Goal: Task Accomplishment & Management: Manage account settings

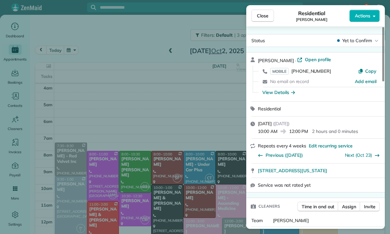
scroll to position [51, 0]
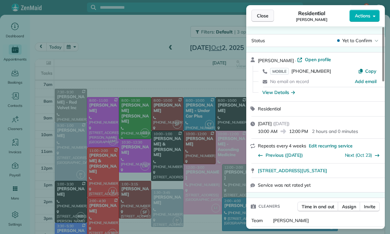
click at [260, 20] on button "Close" at bounding box center [262, 16] width 23 height 12
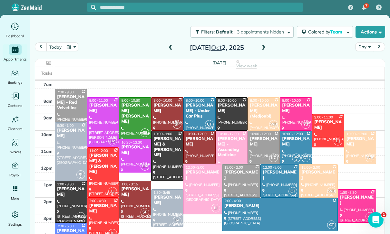
scroll to position [51, 0]
click at [73, 44] on button "button" at bounding box center [71, 47] width 15 height 9
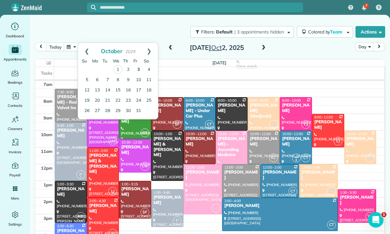
click at [135, 68] on link "3" at bounding box center [138, 70] width 10 height 10
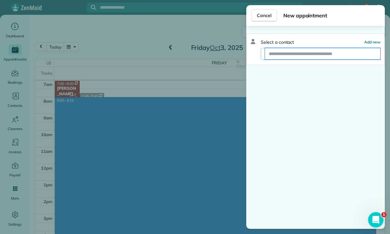
click at [298, 53] on input "text" at bounding box center [322, 54] width 115 height 12
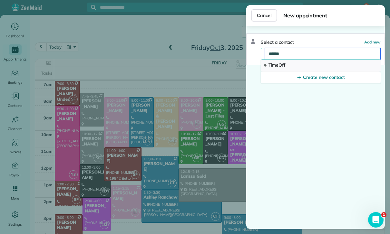
type input "******"
click at [294, 66] on button "TimeOf f" at bounding box center [320, 66] width 120 height 12
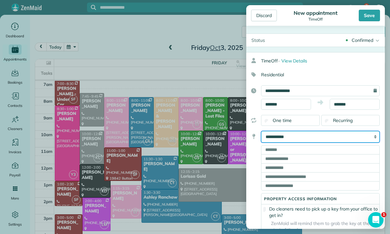
click at [304, 137] on select "**********" at bounding box center [320, 137] width 118 height 12
select select "*****"
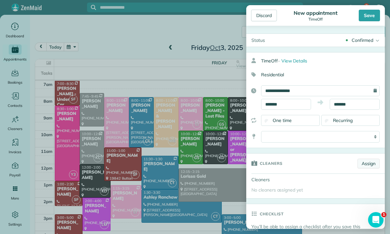
click at [365, 168] on link "Assign" at bounding box center [368, 164] width 22 height 10
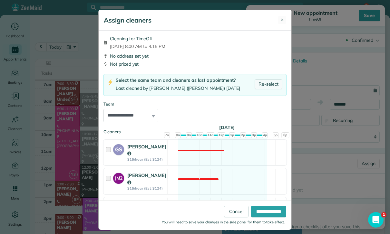
click at [268, 88] on link "Re-select" at bounding box center [268, 85] width 28 height 10
select select "***"
click at [267, 217] on input "**********" at bounding box center [268, 212] width 35 height 12
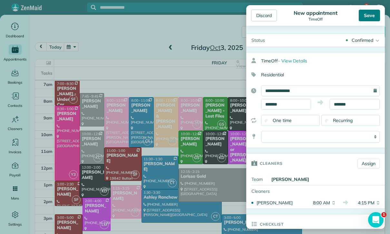
click at [369, 18] on div "Save" at bounding box center [368, 16] width 21 height 12
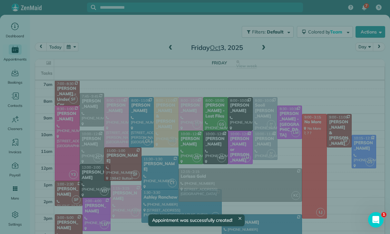
scroll to position [51, 0]
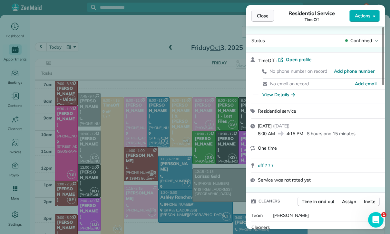
click at [262, 14] on span "Close" at bounding box center [263, 16] width 12 height 6
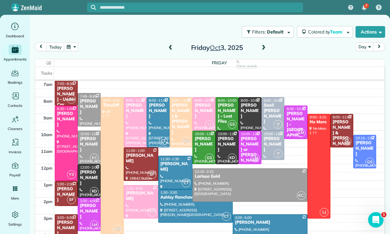
click at [76, 44] on button "button" at bounding box center [71, 47] width 15 height 9
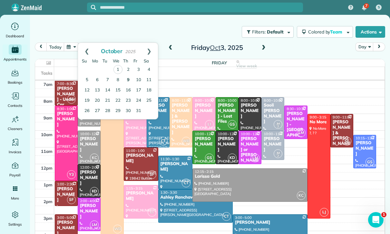
click at [128, 76] on link "9" at bounding box center [128, 80] width 10 height 10
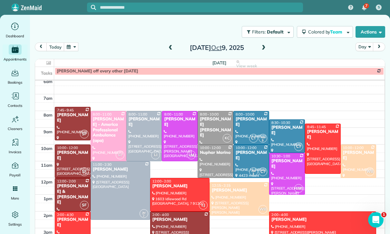
scroll to position [51, 0]
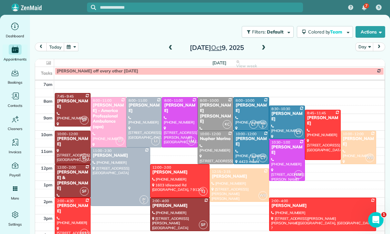
click at [74, 46] on button "button" at bounding box center [71, 47] width 15 height 9
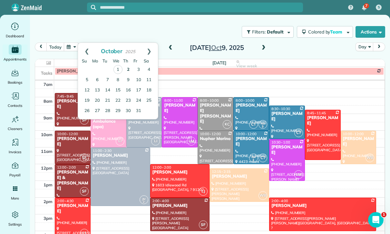
click at [128, 67] on link "2" at bounding box center [128, 70] width 10 height 10
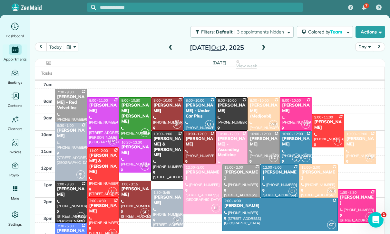
click at [264, 45] on span at bounding box center [263, 48] width 7 height 6
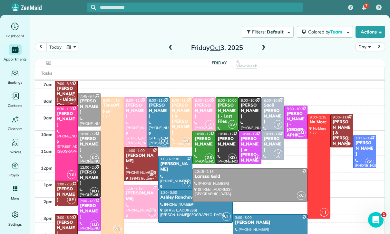
click at [169, 46] on span at bounding box center [170, 48] width 7 height 6
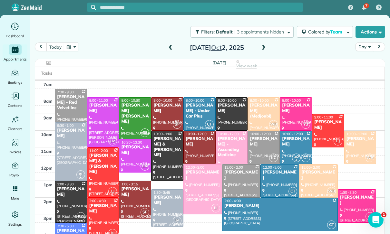
click at [263, 49] on span at bounding box center [263, 48] width 7 height 6
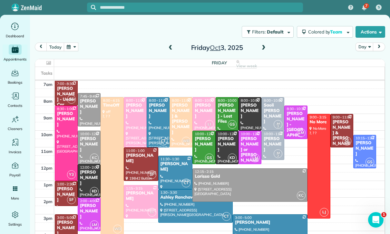
click at [269, 110] on div "Saoli [PERSON_NAME]" at bounding box center [272, 114] width 19 height 22
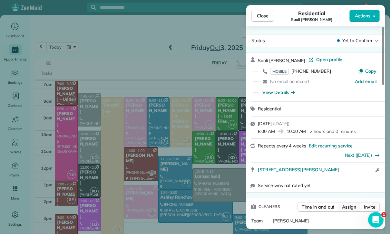
click at [343, 206] on span "Assign" at bounding box center [349, 207] width 14 height 6
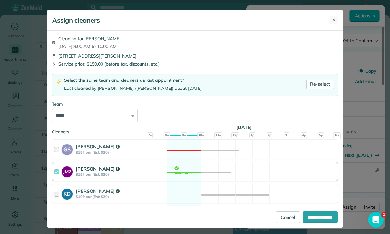
click at [337, 21] on button "✕" at bounding box center [333, 20] width 8 height 8
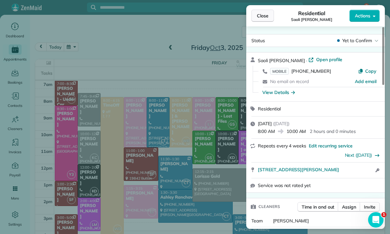
click at [255, 13] on button "Close" at bounding box center [262, 16] width 23 height 12
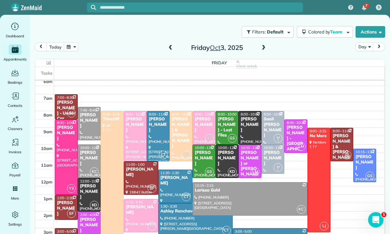
scroll to position [51, 0]
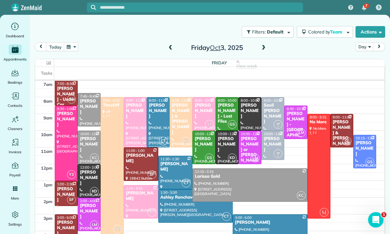
click at [269, 109] on div "Saoli [PERSON_NAME]" at bounding box center [272, 114] width 19 height 22
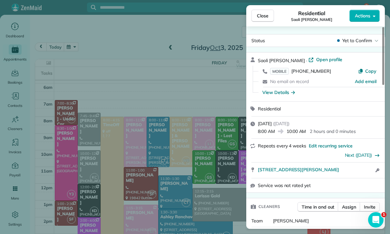
scroll to position [51, 0]
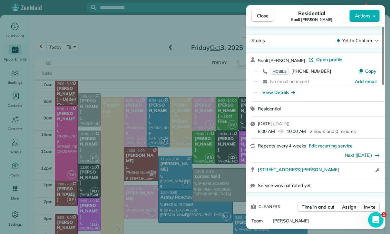
click at [295, 66] on div "MOBILE [PHONE_NUMBER] Copy" at bounding box center [319, 71] width 123 height 11
click at [316, 60] on span "Open profile" at bounding box center [329, 59] width 26 height 6
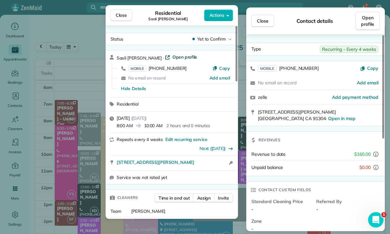
scroll to position [31, 0]
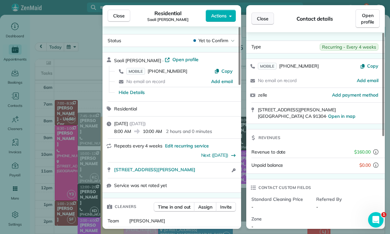
click at [259, 19] on span "Close" at bounding box center [263, 18] width 12 height 6
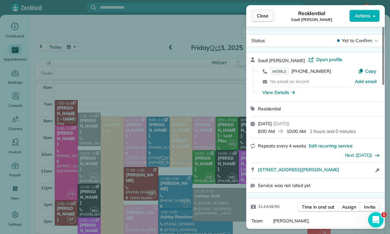
click at [258, 21] on button "Close" at bounding box center [262, 16] width 23 height 12
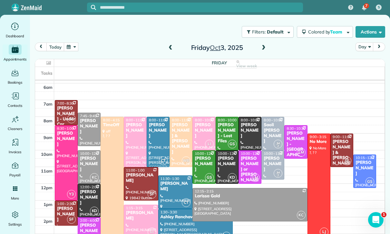
click at [173, 49] on span at bounding box center [170, 48] width 7 height 6
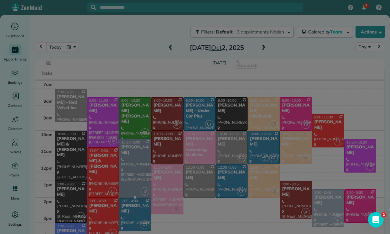
scroll to position [51, 0]
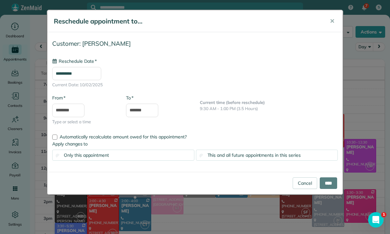
click at [87, 72] on input "**********" at bounding box center [76, 74] width 49 height 14
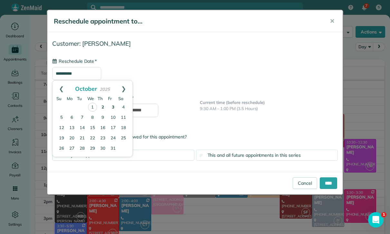
click at [112, 105] on link "3" at bounding box center [113, 107] width 10 height 10
type input "**********"
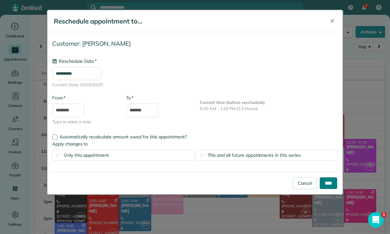
click at [324, 184] on input "****" at bounding box center [327, 183] width 17 height 12
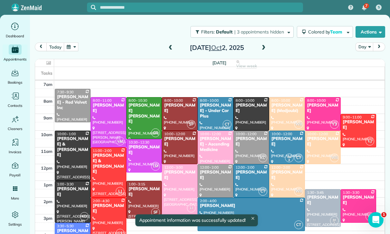
click at [264, 48] on span at bounding box center [263, 48] width 7 height 6
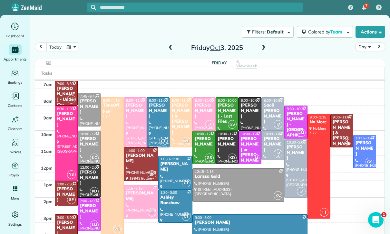
click at [273, 112] on div "Saoli [PERSON_NAME]" at bounding box center [272, 114] width 19 height 22
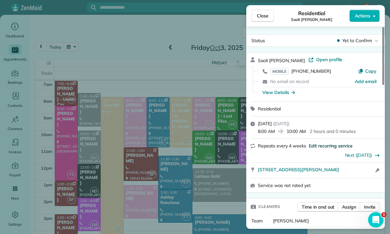
click at [324, 145] on span "Edit recurring service" at bounding box center [330, 146] width 44 height 6
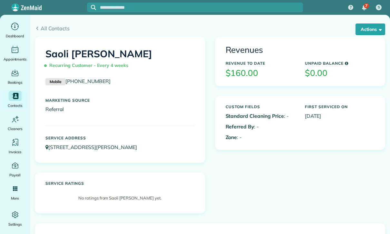
scroll to position [257, 0]
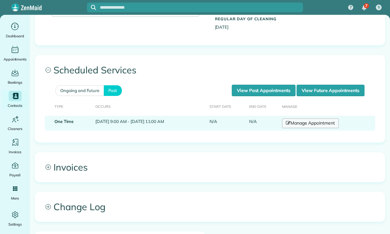
click at [317, 124] on link "Manage Appointment" at bounding box center [310, 123] width 57 height 10
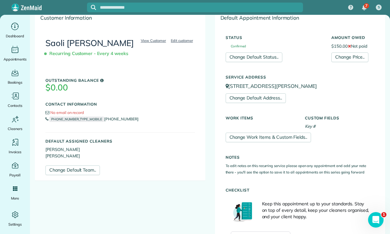
scroll to position [59, 0]
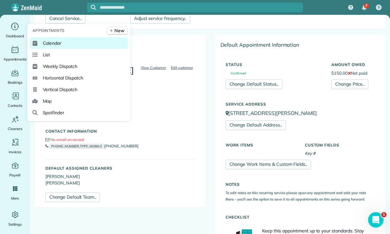
click at [51, 46] on span "Calendar" at bounding box center [52, 43] width 19 height 6
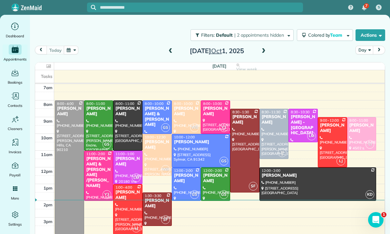
click at [268, 48] on div "Wednesday Oct 1, 2025" at bounding box center [216, 51] width 103 height 10
click at [262, 52] on span at bounding box center [263, 51] width 7 height 6
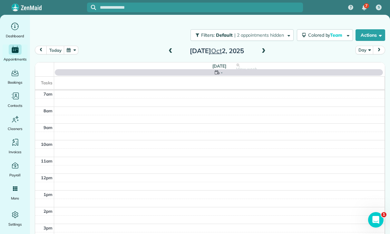
scroll to position [51, 0]
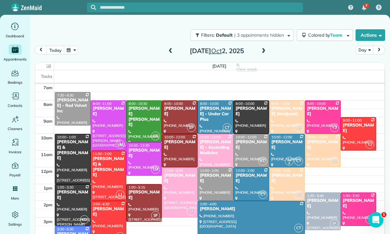
click at [265, 48] on span at bounding box center [263, 51] width 7 height 6
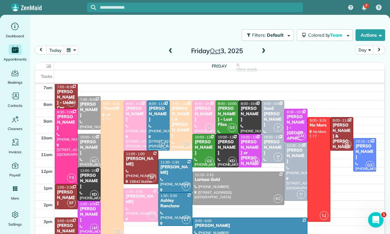
click at [270, 115] on div "Saoli [PERSON_NAME]" at bounding box center [272, 117] width 19 height 22
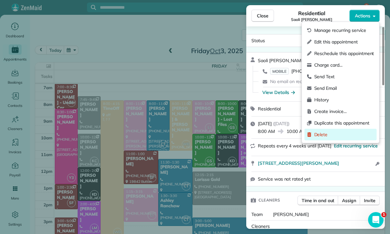
click at [327, 134] on span "Delete" at bounding box center [344, 134] width 60 height 6
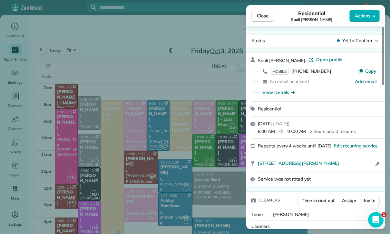
click at [225, 153] on span "Delete" at bounding box center [218, 151] width 14 height 6
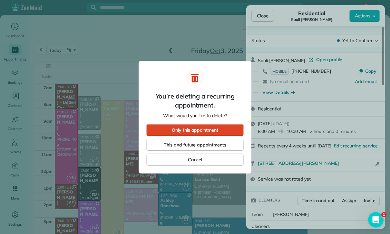
click at [211, 126] on div "Only this appointment" at bounding box center [194, 130] width 97 height 12
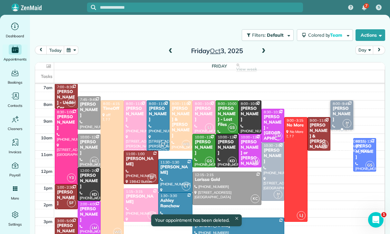
scroll to position [51, 0]
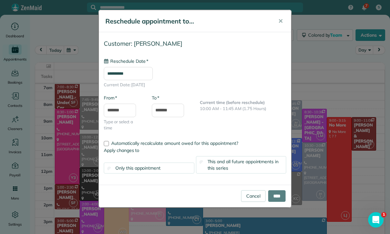
type input "**********"
click at [276, 196] on input "****" at bounding box center [276, 196] width 17 height 12
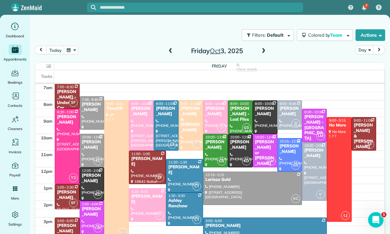
click at [71, 49] on button "button" at bounding box center [71, 50] width 15 height 9
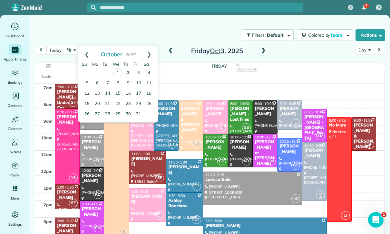
click at [124, 73] on link "2" at bounding box center [128, 73] width 10 height 10
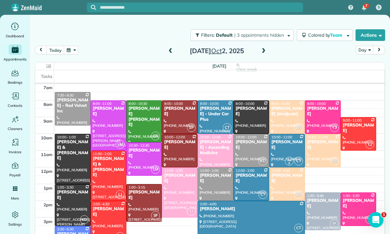
click at [72, 49] on button "button" at bounding box center [71, 50] width 15 height 9
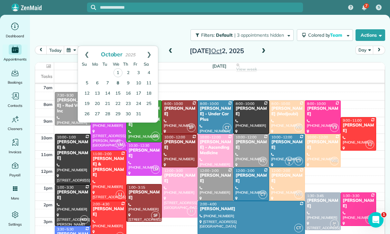
click at [115, 81] on link "8" at bounding box center [118, 83] width 10 height 10
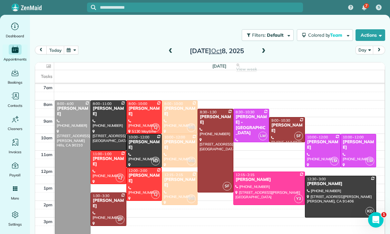
click at [263, 55] on span at bounding box center [263, 51] width 7 height 10
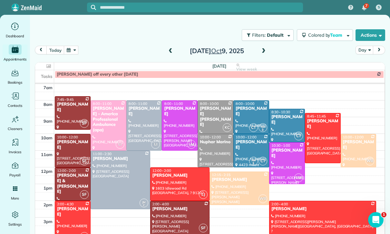
click at [75, 52] on button "button" at bounding box center [71, 50] width 15 height 9
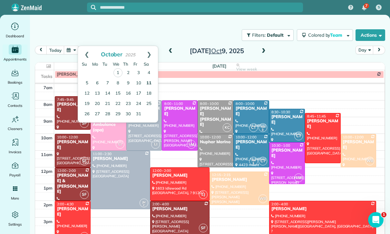
click at [151, 86] on link "11" at bounding box center [149, 83] width 10 height 10
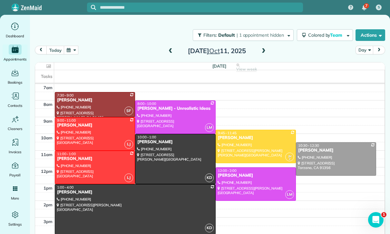
click at [71, 48] on button "button" at bounding box center [71, 50] width 15 height 9
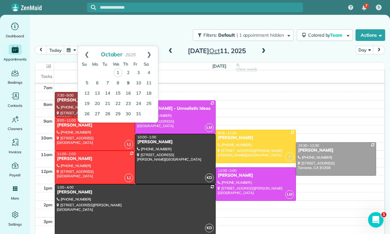
click at [128, 81] on link "9" at bounding box center [128, 83] width 10 height 10
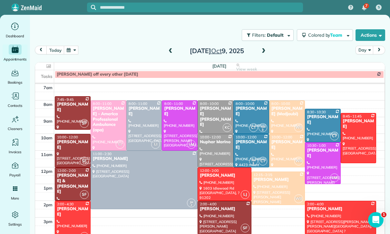
click at [74, 208] on div "[PERSON_NAME]" at bounding box center [73, 211] width 32 height 11
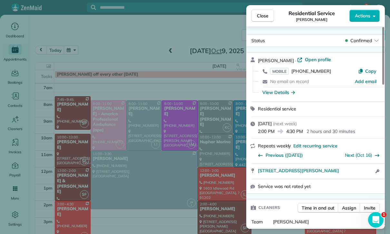
click at [216, 222] on div "Close Residential Service Ashley Shapiro Actions Status Confirmed Ashley Shapir…" at bounding box center [195, 117] width 390 height 234
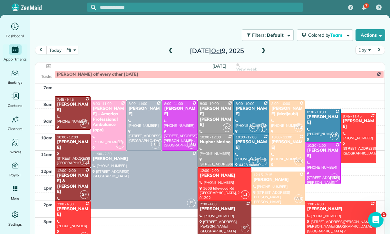
click at [167, 53] on span at bounding box center [170, 51] width 7 height 6
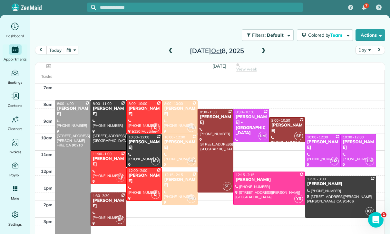
scroll to position [51, 0]
click at [73, 50] on button "button" at bounding box center [71, 50] width 15 height 9
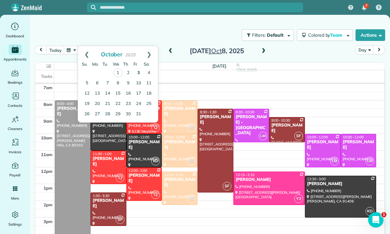
click at [139, 72] on link "3" at bounding box center [138, 73] width 10 height 10
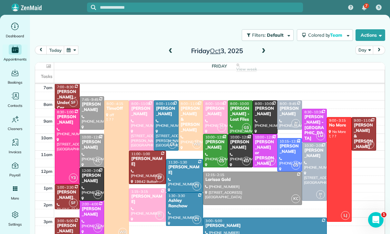
click at [74, 50] on button "button" at bounding box center [71, 50] width 15 height 9
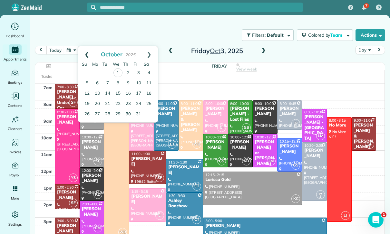
click at [86, 53] on link "Prev" at bounding box center [87, 54] width 18 height 16
click at [129, 95] on link "18" at bounding box center [128, 93] width 10 height 10
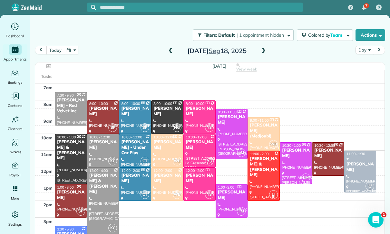
click at [76, 53] on button "button" at bounding box center [71, 50] width 15 height 9
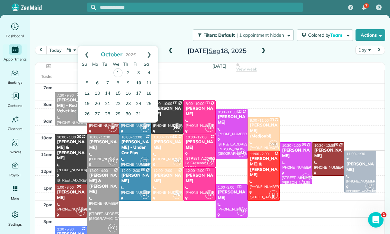
click at [138, 82] on link "10" at bounding box center [138, 83] width 10 height 10
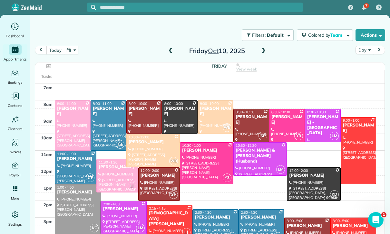
click at [73, 52] on button "button" at bounding box center [71, 50] width 15 height 9
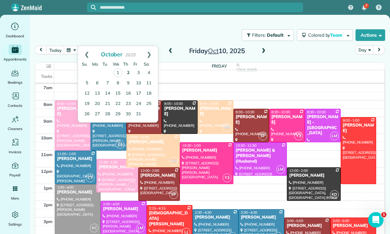
click at [129, 73] on link "2" at bounding box center [128, 73] width 10 height 10
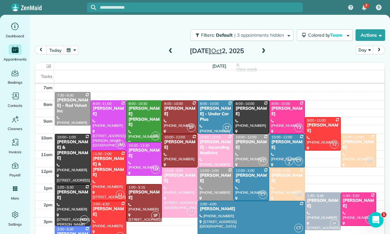
click at [206, 147] on div "[PERSON_NAME] - Ascending Medicine" at bounding box center [215, 147] width 32 height 16
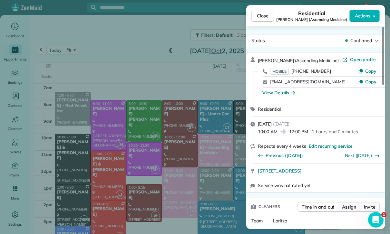
click at [350, 208] on span "Assign" at bounding box center [349, 207] width 14 height 6
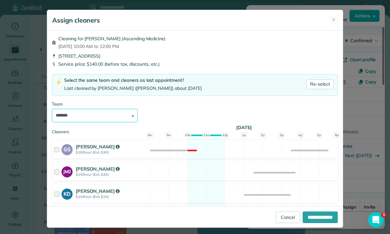
click at [126, 115] on select "**********" at bounding box center [95, 116] width 86 height 14
select select "****"
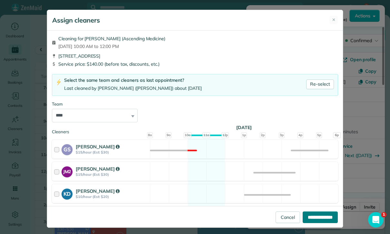
click at [316, 223] on input "**********" at bounding box center [319, 218] width 35 height 12
type input "**********"
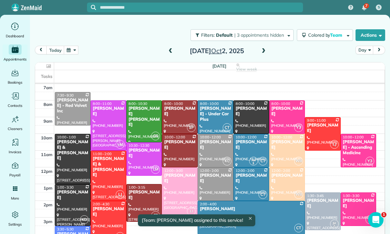
scroll to position [51, 0]
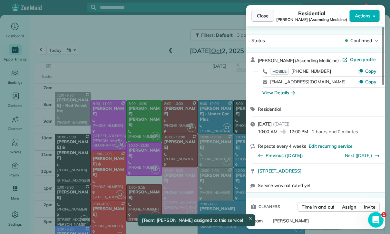
click at [259, 19] on span "Close" at bounding box center [263, 16] width 12 height 6
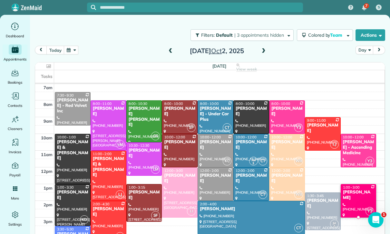
scroll to position [51, 0]
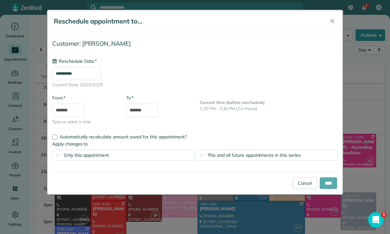
type input "**********"
click at [327, 182] on input "****" at bounding box center [327, 183] width 17 height 12
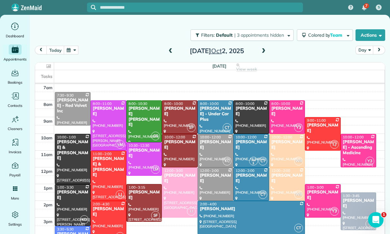
click at [70, 52] on button "button" at bounding box center [71, 50] width 15 height 9
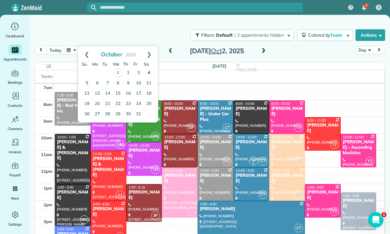
click at [149, 72] on link "4" at bounding box center [149, 73] width 10 height 10
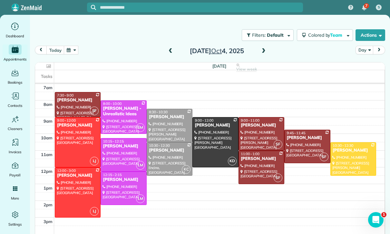
click at [74, 50] on button "button" at bounding box center [71, 50] width 15 height 9
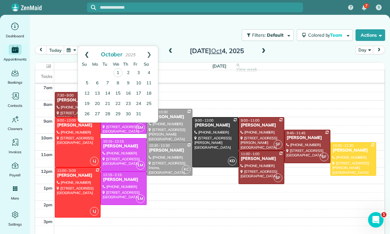
click at [84, 53] on link "Prev" at bounding box center [87, 54] width 18 height 16
click at [129, 93] on link "18" at bounding box center [128, 93] width 10 height 10
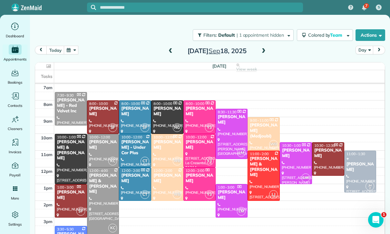
click at [258, 172] on div at bounding box center [264, 176] width 32 height 50
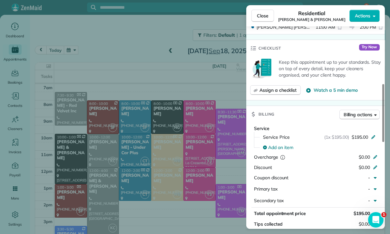
scroll to position [258, 0]
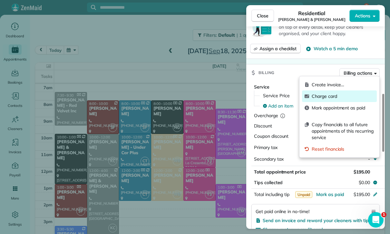
click at [340, 97] on span "Charge card" at bounding box center [342, 96] width 62 height 6
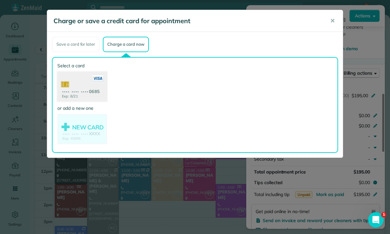
click at [88, 83] on use at bounding box center [82, 86] width 50 height 31
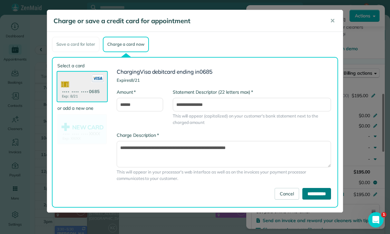
click at [313, 192] on input "**********" at bounding box center [316, 194] width 29 height 12
